Goal: Task Accomplishment & Management: Manage account settings

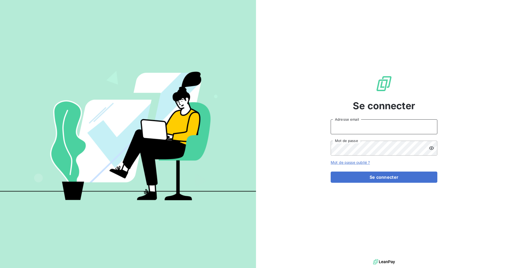
click at [368, 127] on input "Adresse email" at bounding box center [383, 126] width 107 height 15
click at [0, 268] on com-1password-button at bounding box center [0, 268] width 0 height 0
type input "[EMAIL_ADDRESS][DOMAIN_NAME]"
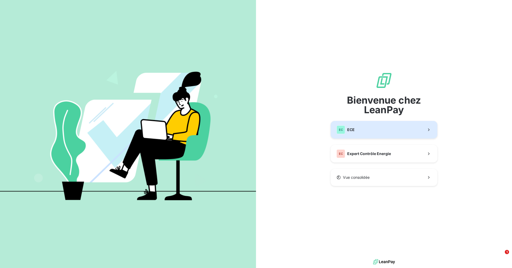
click at [369, 137] on button "EC ECE" at bounding box center [383, 130] width 107 height 18
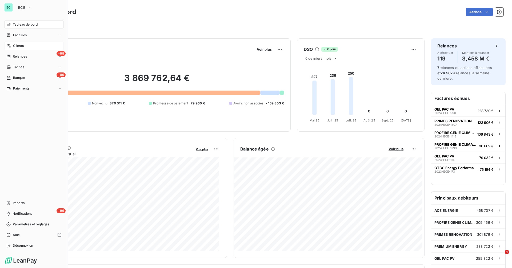
click at [18, 45] on span "Clients" at bounding box center [18, 45] width 11 height 5
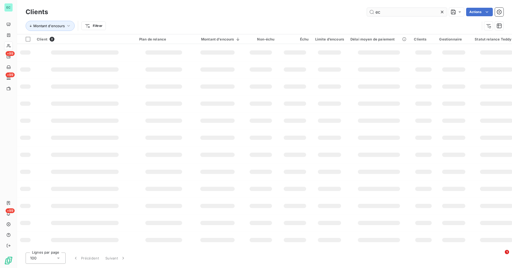
type input "e"
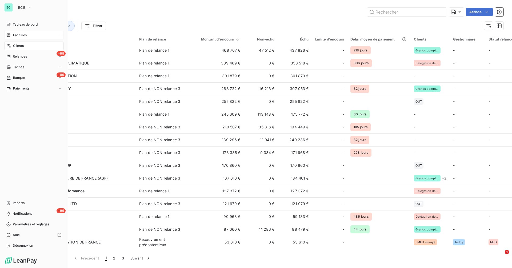
click at [22, 35] on span "Factures" at bounding box center [20, 35] width 14 height 5
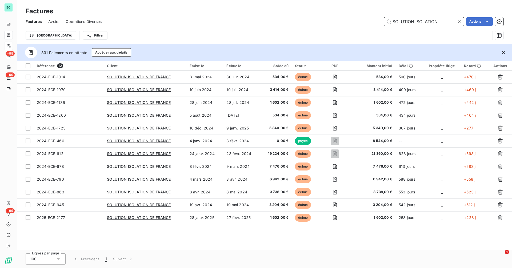
click at [442, 21] on input "SOLUTION ISOLATION" at bounding box center [424, 21] width 80 height 9
click at [441, 21] on input "SOLUTION ISOLATION" at bounding box center [424, 21] width 80 height 9
click at [458, 20] on icon at bounding box center [458, 21] width 5 height 5
click at [435, 21] on input "text" at bounding box center [424, 21] width 80 height 9
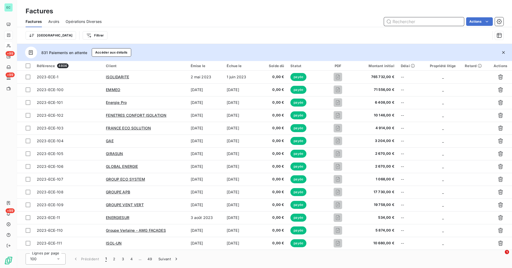
paste input "2025-ECE-2407"
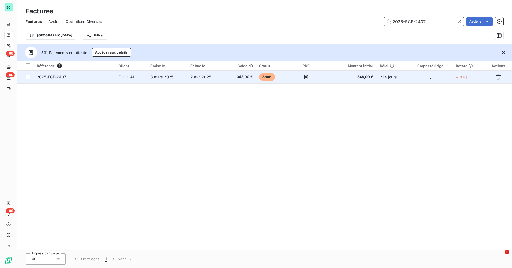
type input "2025-ECE-2407"
click at [173, 79] on td "3 mars 2025" at bounding box center [167, 77] width 40 height 13
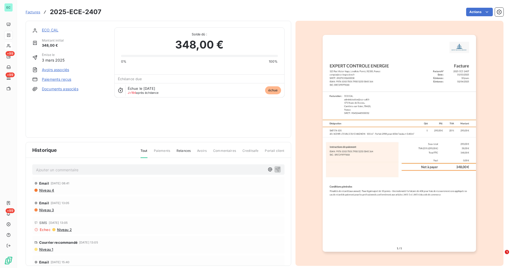
click at [51, 31] on link "ECO CAL" at bounding box center [50, 30] width 17 height 5
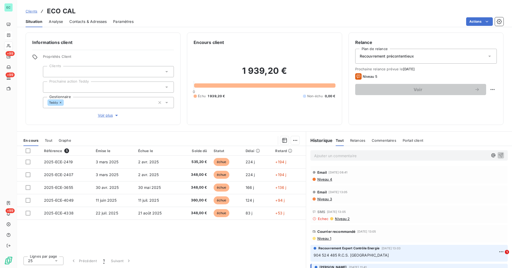
click at [321, 239] on span "Niveau 1" at bounding box center [324, 238] width 14 height 4
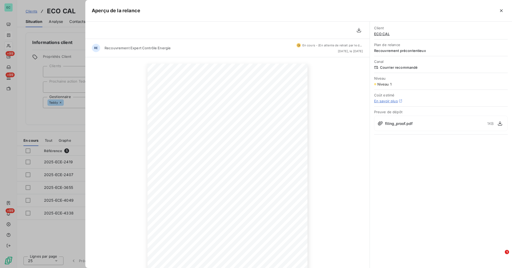
click at [32, 88] on div at bounding box center [256, 134] width 512 height 268
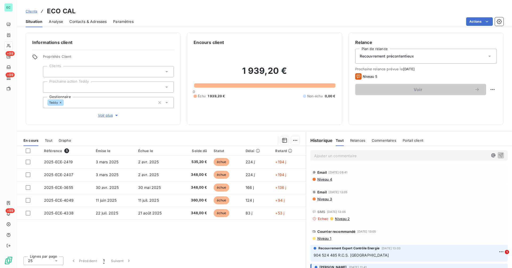
click at [328, 180] on span "Niveau 4" at bounding box center [324, 179] width 15 height 4
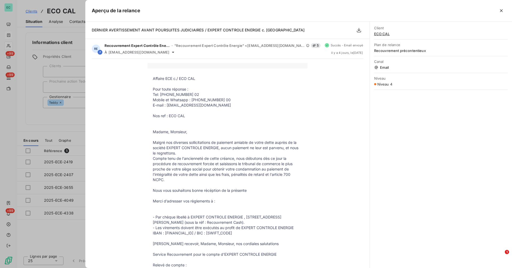
click at [34, 109] on div at bounding box center [256, 134] width 512 height 268
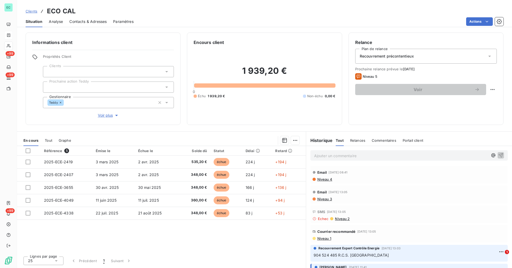
click at [31, 13] on span "Clients" at bounding box center [32, 11] width 12 height 4
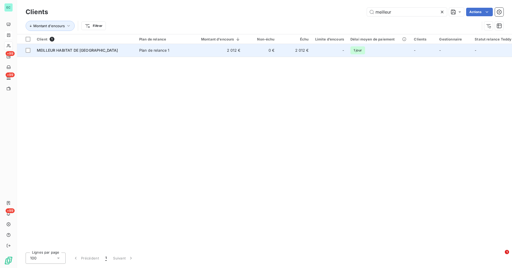
type input "meilleur"
click at [234, 48] on td "2 012 €" at bounding box center [217, 50] width 52 height 13
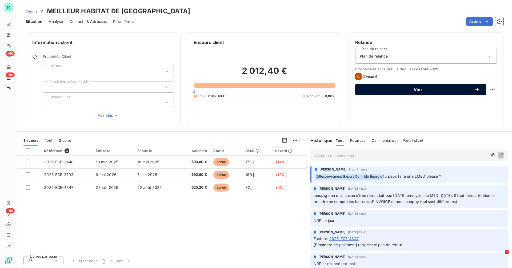
click at [373, 90] on span "Voir" at bounding box center [417, 89] width 113 height 4
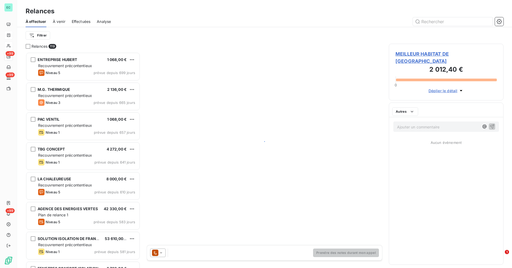
scroll to position [212, 111]
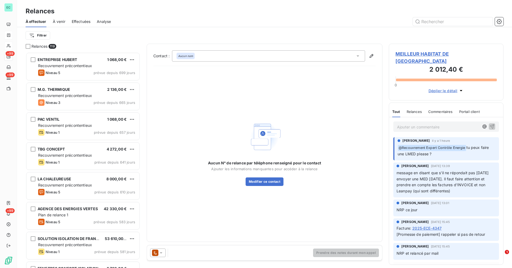
click at [161, 253] on icon at bounding box center [161, 252] width 3 height 1
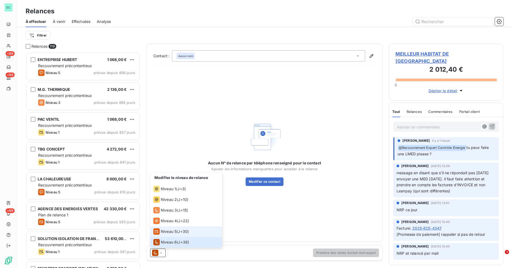
click at [181, 232] on span "J+30 )" at bounding box center [183, 231] width 11 height 5
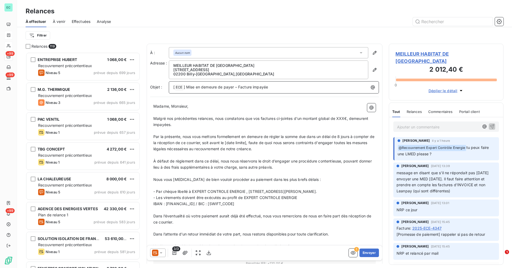
click at [185, 88] on span "] Mise en demeure de payer – Facture impayée" at bounding box center [226, 87] width 84 height 5
click at [371, 88] on icon "button" at bounding box center [372, 87] width 5 height 5
click at [253, 156] on html "EC +99 +99 +99 Relances À effectuer À venir Effectuées Analyse Filtrer Relances…" at bounding box center [256, 134] width 512 height 268
click at [163, 253] on icon at bounding box center [160, 252] width 5 height 5
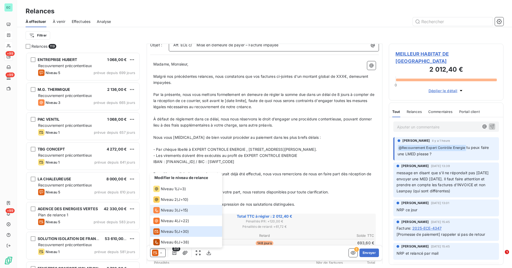
scroll to position [0, 0]
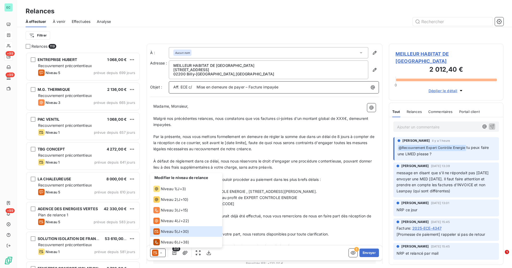
click at [423, 55] on span "MEILLEUR HABITAT DE [GEOGRAPHIC_DATA]" at bounding box center [445, 57] width 101 height 14
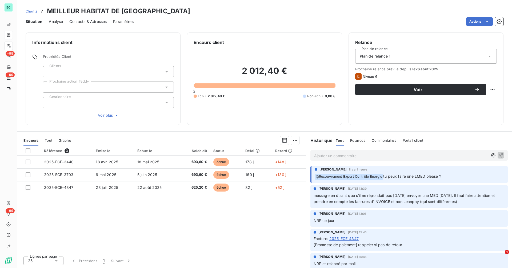
click at [421, 57] on div "Plan de relance 1" at bounding box center [426, 56] width 142 height 15
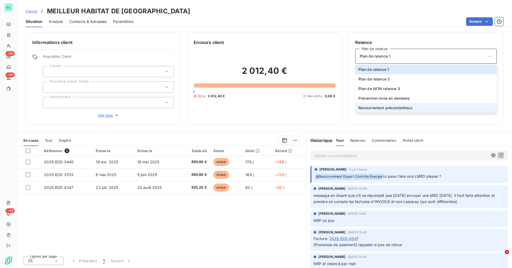
click at [412, 105] on span "Recouvrement précontentieux" at bounding box center [385, 107] width 54 height 5
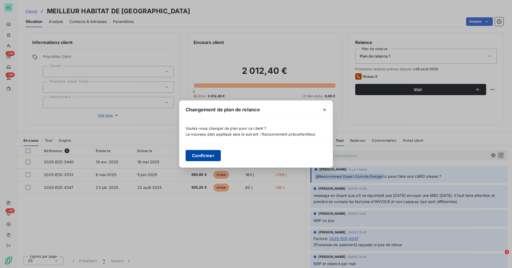
click at [202, 157] on button "Confirmer" at bounding box center [202, 155] width 35 height 11
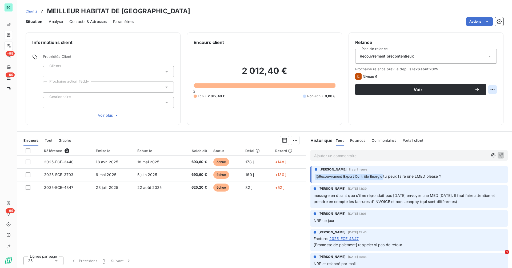
click at [492, 90] on html "EC +99 +99 +99 Clients MEILLEUR HABITAT DE FRANCE Situation Analyse Contacts & …" at bounding box center [256, 134] width 512 height 268
click at [481, 103] on div "Replanifier cette action" at bounding box center [470, 101] width 48 height 9
select select "9"
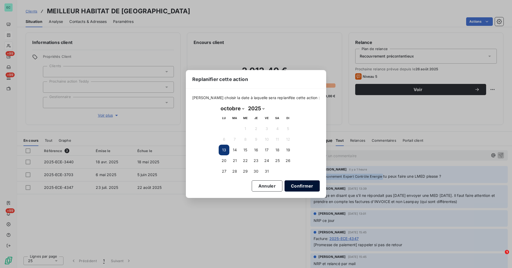
click at [292, 186] on button "Confirmer" at bounding box center [301, 185] width 35 height 11
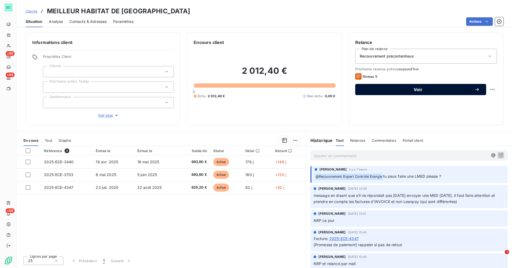
click at [404, 90] on span "Voir" at bounding box center [417, 89] width 113 height 4
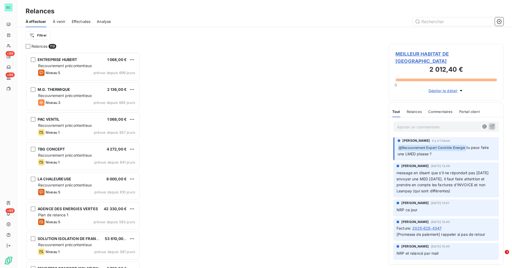
scroll to position [212, 111]
click at [453, 54] on span "MEILLEUR HABITAT DE [GEOGRAPHIC_DATA]" at bounding box center [445, 57] width 101 height 14
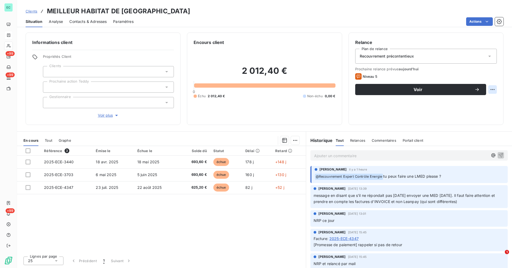
click at [495, 88] on html "EC +99 +99 +99 Clients MEILLEUR HABITAT DE FRANCE Situation Analyse Contacts & …" at bounding box center [256, 134] width 512 height 268
click at [483, 101] on div "Replanifier cette action" at bounding box center [470, 101] width 48 height 9
select select "9"
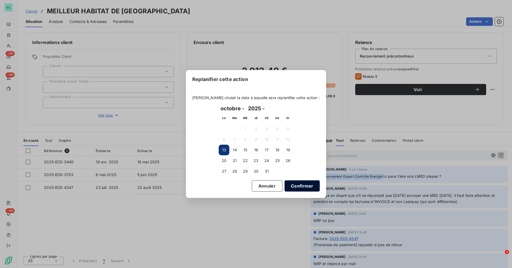
click at [303, 184] on button "Confirmer" at bounding box center [301, 185] width 35 height 11
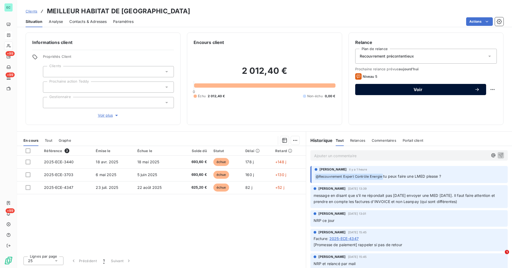
click at [425, 86] on button "Voir" at bounding box center [420, 89] width 131 height 11
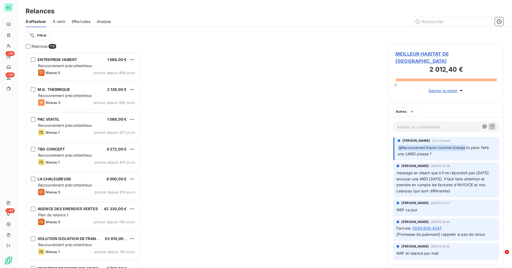
scroll to position [212, 111]
click at [430, 52] on span "MEILLEUR HABITAT DE [GEOGRAPHIC_DATA]" at bounding box center [445, 57] width 101 height 14
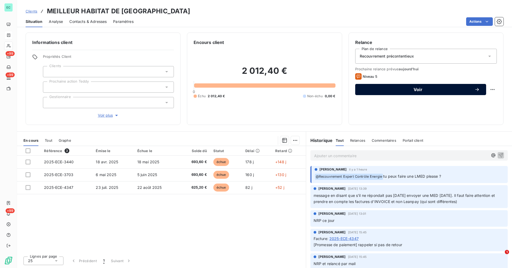
click at [423, 90] on span "Voir" at bounding box center [417, 89] width 113 height 4
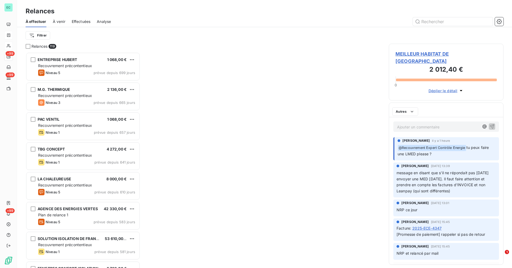
scroll to position [212, 111]
click at [451, 54] on span "MEILLEUR HABITAT DE [GEOGRAPHIC_DATA]" at bounding box center [445, 57] width 101 height 14
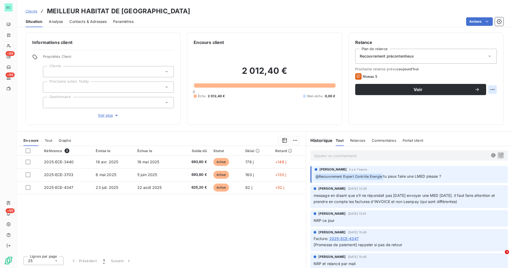
click at [494, 87] on html "EC +99 +99 +99 Clients MEILLEUR HABITAT DE FRANCE Situation Analyse Contacts & …" at bounding box center [256, 134] width 512 height 268
click at [480, 102] on div "Replanifier cette action" at bounding box center [470, 101] width 48 height 9
select select "9"
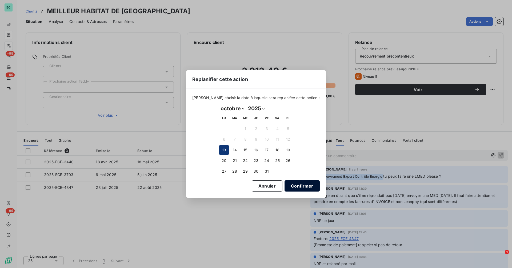
click at [300, 189] on button "Confirmer" at bounding box center [301, 185] width 35 height 11
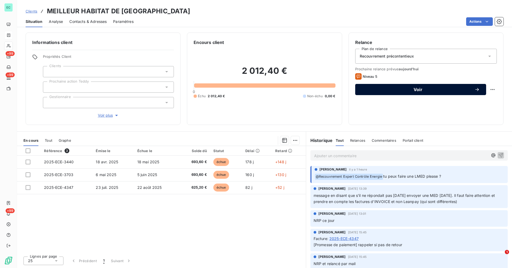
click at [417, 90] on span "Voir" at bounding box center [417, 89] width 113 height 4
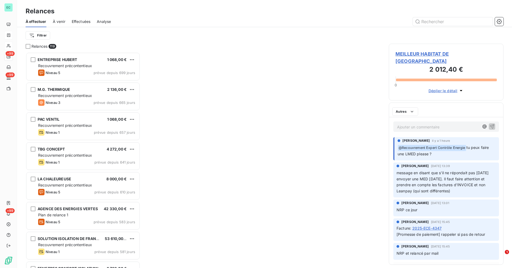
scroll to position [212, 111]
click at [446, 54] on span "MEILLEUR HABITAT DE [GEOGRAPHIC_DATA]" at bounding box center [445, 57] width 101 height 14
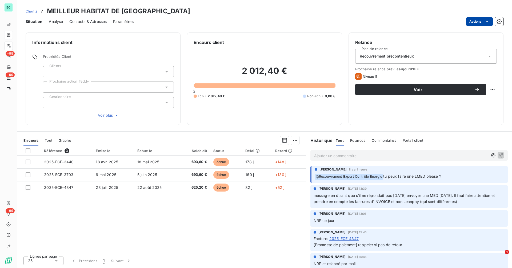
click at [483, 23] on html "EC +99 +99 +99 Clients MEILLEUR HABITAT DE FRANCE Situation Analyse Contacts & …" at bounding box center [256, 134] width 512 height 268
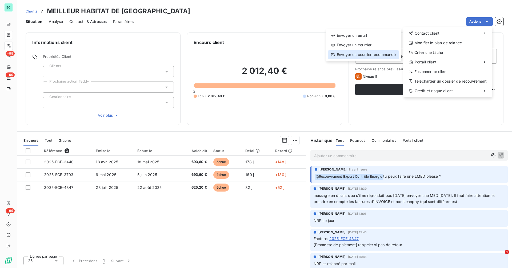
click at [367, 53] on div "Envoyer un courrier recommandé" at bounding box center [363, 54] width 71 height 9
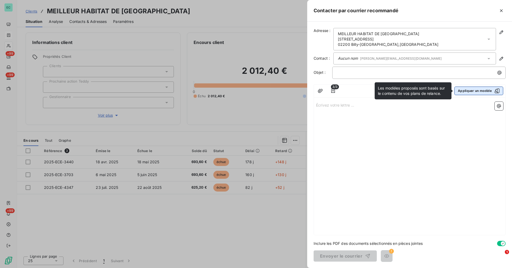
click at [466, 93] on button "Appliquer un modèle" at bounding box center [478, 91] width 49 height 9
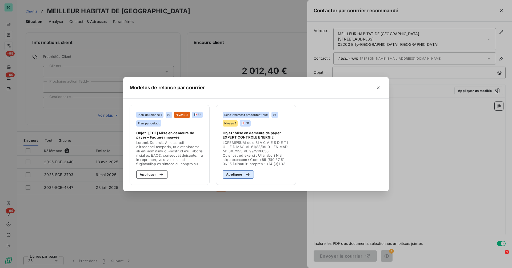
click at [243, 174] on div "button" at bounding box center [246, 174] width 8 height 5
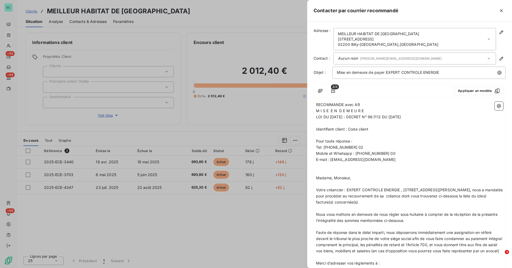
click at [243, 174] on div "button" at bounding box center [247, 172] width 8 height 5
click at [405, 153] on p "Mobile et Whatsapp : [PHONE_NUMBER] 00" at bounding box center [409, 154] width 187 height 6
click at [500, 10] on icon "button" at bounding box center [501, 10] width 3 height 3
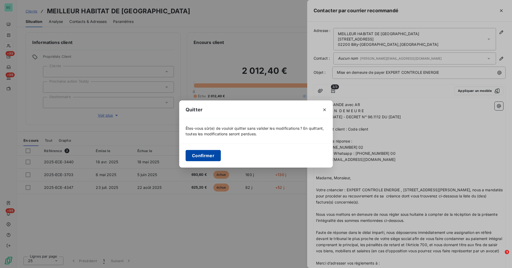
click at [209, 159] on button "Confirmer" at bounding box center [202, 155] width 35 height 11
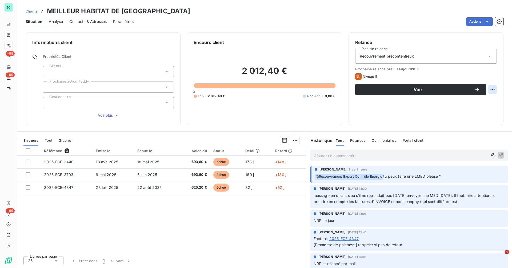
click at [488, 91] on html "EC +99 +99 +99 Clients MEILLEUR HABITAT DE FRANCE Situation Analyse Contacts & …" at bounding box center [256, 134] width 512 height 268
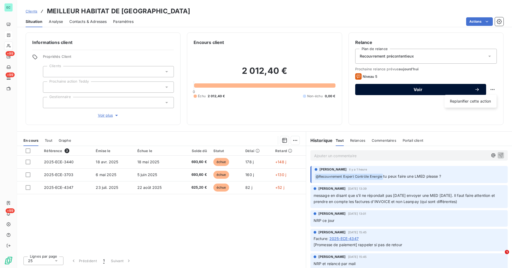
click at [461, 91] on html "EC +99 +99 +99 Clients MEILLEUR HABITAT DE FRANCE Situation Analyse Contacts & …" at bounding box center [256, 134] width 512 height 268
click at [460, 91] on span "Voir" at bounding box center [417, 89] width 113 height 4
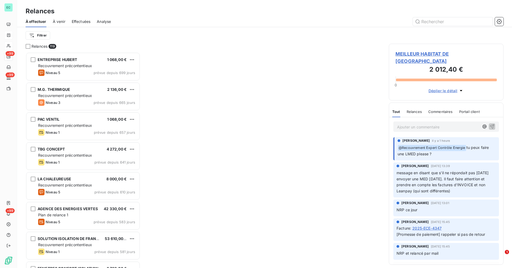
scroll to position [212, 111]
click at [446, 53] on span "MEILLEUR HABITAT DE [GEOGRAPHIC_DATA]" at bounding box center [445, 57] width 101 height 14
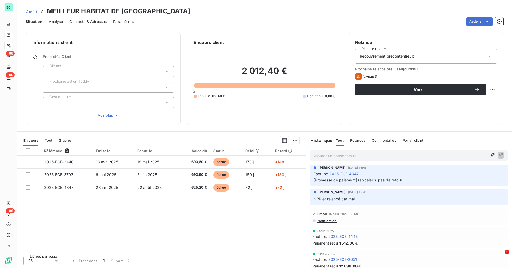
scroll to position [69, 0]
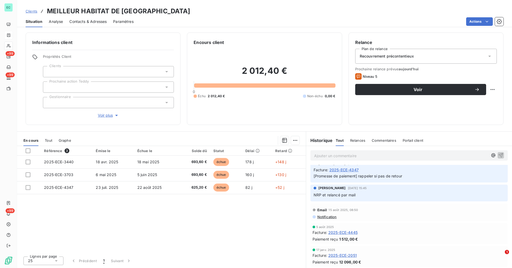
click at [350, 170] on span "2025-ECE-4347" at bounding box center [343, 170] width 29 height 6
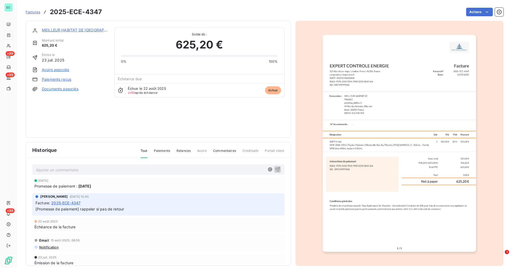
click at [345, 161] on img "button" at bounding box center [398, 143] width 153 height 217
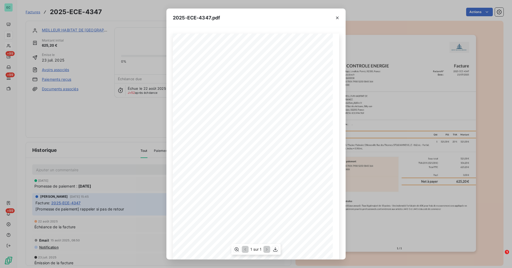
click at [209, 115] on span "SIREN : 831 994 769" at bounding box center [208, 115] width 20 height 2
copy span "SIREN : 831 994 769"
click at [113, 108] on div "2025-ECE-4347.pdf Facture N° 2025-ECE-4347 Date : [DATE] Facture Facturation : …" at bounding box center [256, 134] width 512 height 268
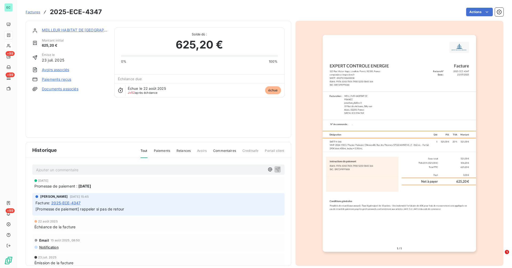
click at [79, 30] on link "MEILLEUR HABITAT DE [GEOGRAPHIC_DATA]" at bounding box center [83, 30] width 82 height 5
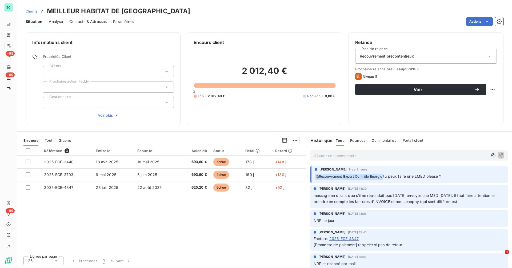
click at [99, 23] on span "Contacts & Adresses" at bounding box center [87, 21] width 37 height 5
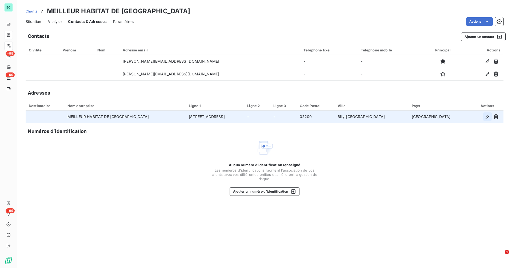
click at [487, 117] on icon "button" at bounding box center [486, 116] width 5 height 5
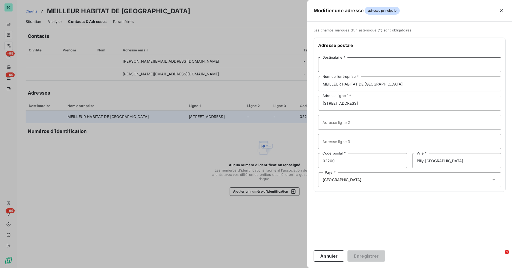
click at [351, 66] on input "Destinataire *" at bounding box center [409, 64] width 183 height 15
paste input "[DATE][PERSON_NAME]"
type input "[DATE][PERSON_NAME]"
click at [367, 259] on button "Enregistrer" at bounding box center [366, 255] width 38 height 11
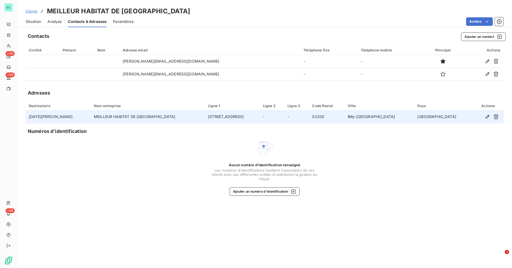
click at [34, 21] on span "Situation" at bounding box center [33, 21] width 15 height 5
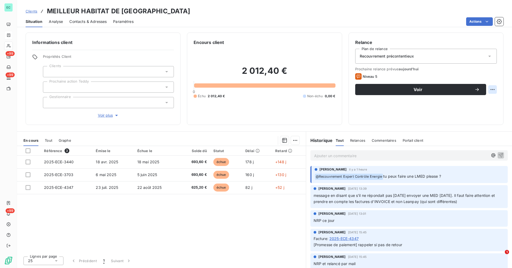
click at [494, 90] on html "EC +99 +99 +99 Clients MEILLEUR HABITAT DE FRANCE Situation Analyse Contacts & …" at bounding box center [256, 134] width 512 height 268
click at [490, 90] on html "EC +99 +99 +99 Clients MEILLEUR HABITAT DE FRANCE Situation Analyse Contacts & …" at bounding box center [256, 134] width 512 height 268
click at [469, 100] on div "Replanifier cette action" at bounding box center [470, 101] width 48 height 9
select select "9"
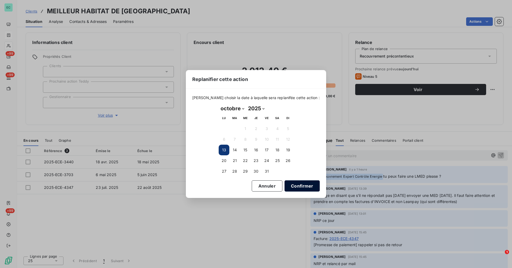
click at [294, 189] on button "Confirmer" at bounding box center [301, 185] width 35 height 11
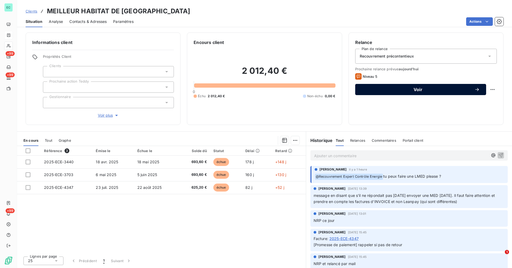
click at [415, 88] on span "Voir" at bounding box center [417, 89] width 113 height 4
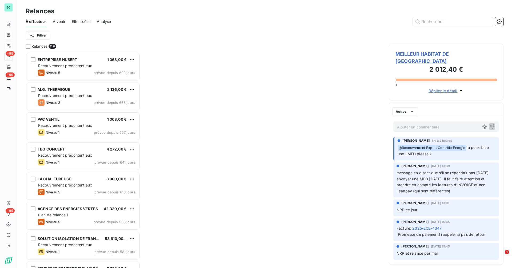
scroll to position [212, 111]
click at [430, 53] on span "MEILLEUR HABITAT DE [GEOGRAPHIC_DATA]" at bounding box center [445, 57] width 101 height 14
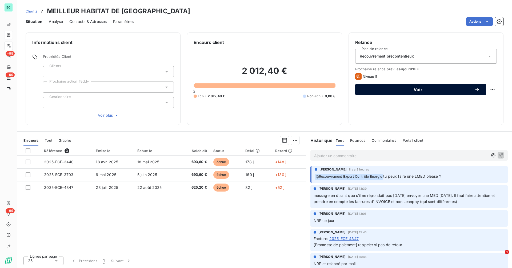
click at [373, 88] on span "Voir" at bounding box center [417, 89] width 113 height 4
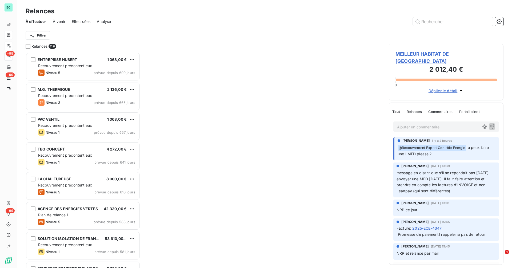
scroll to position [212, 111]
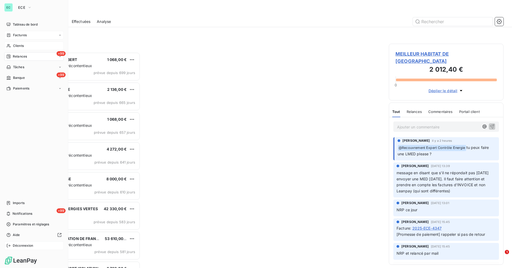
click at [9, 246] on icon at bounding box center [8, 246] width 4 height 4
